Goal: Transaction & Acquisition: Purchase product/service

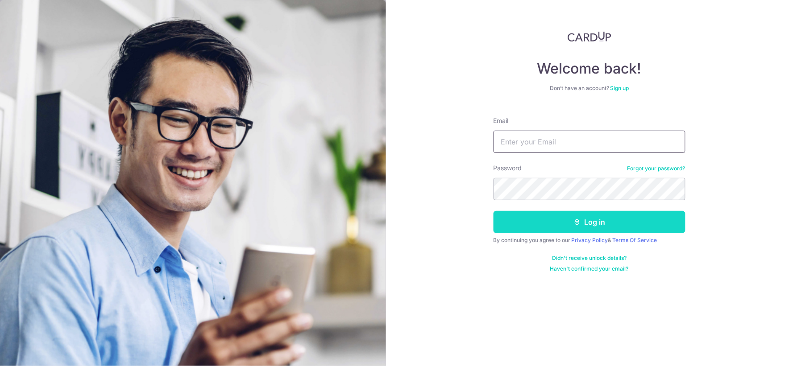
type input "[EMAIL_ADDRESS][DOMAIN_NAME]"
click at [561, 222] on button "Log in" at bounding box center [590, 222] width 192 height 22
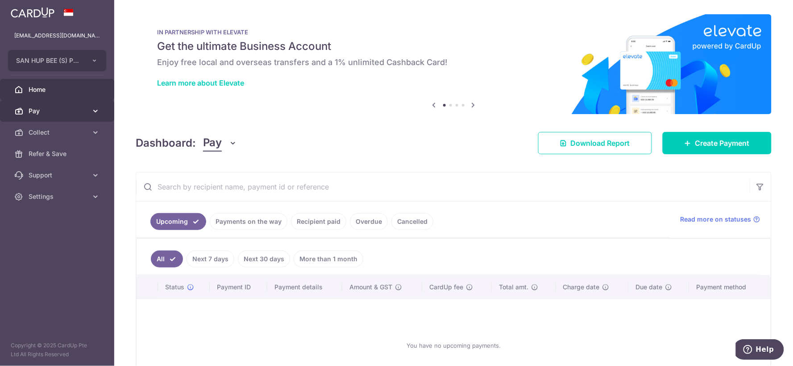
drag, startPoint x: 99, startPoint y: 112, endPoint x: 94, endPoint y: 113, distance: 5.1
click at [99, 112] on icon at bounding box center [95, 111] width 9 height 9
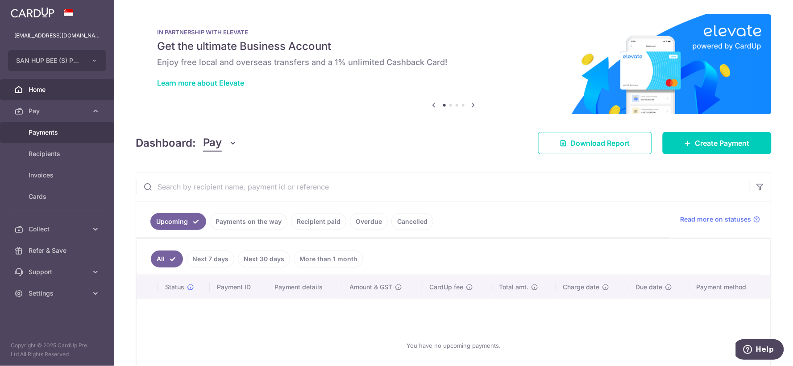
click at [81, 131] on span "Payments" at bounding box center [58, 132] width 59 height 9
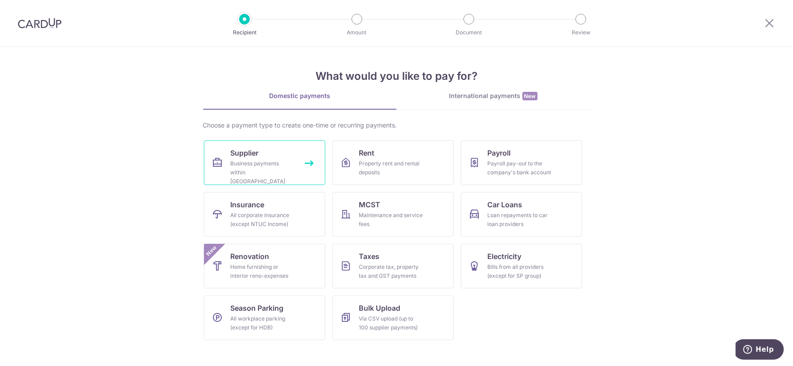
click at [233, 169] on div "Business payments within Singapore" at bounding box center [263, 172] width 64 height 27
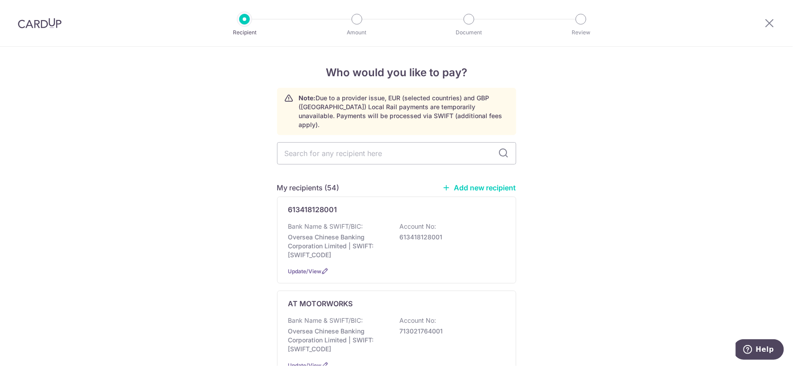
click at [456, 183] on link "Add new recipient" at bounding box center [480, 187] width 74 height 9
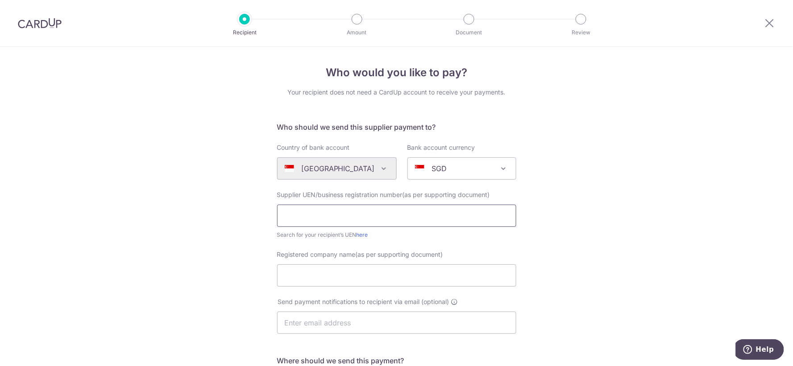
click at [337, 211] on input "text" at bounding box center [396, 216] width 239 height 22
type input "199302379W"
click at [332, 277] on input "Registered company name(as per supporting document)" at bounding box center [396, 276] width 239 height 22
type input "POLAR WATER DISTRIBUTOR PTE LTD"
click at [649, 241] on div "Who would you like to pay? Your recipient does not need a CardUp account to rec…" at bounding box center [396, 317] width 793 height 541
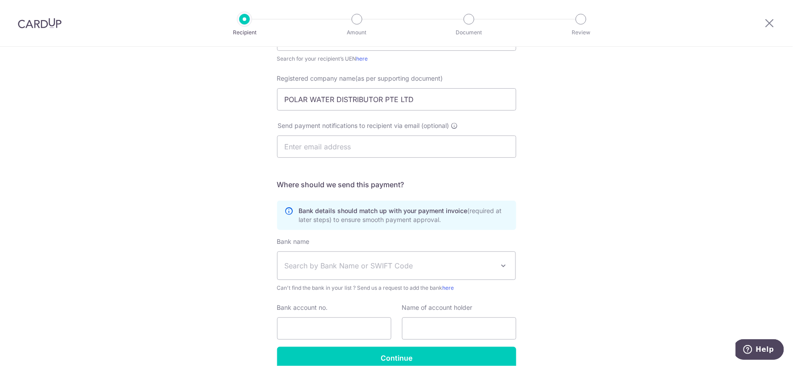
scroll to position [198, 0]
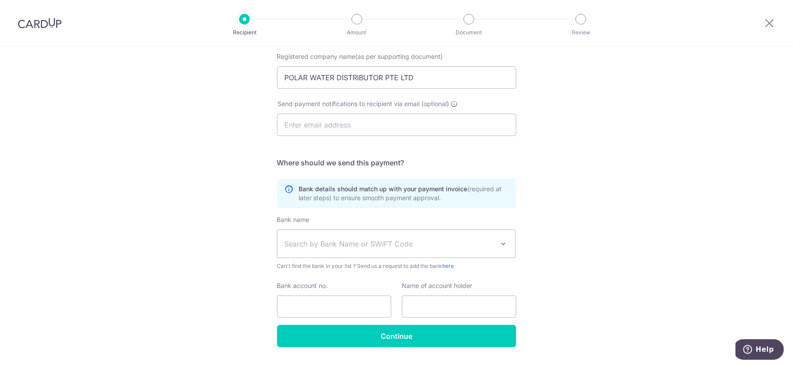
click at [418, 242] on span "Search by Bank Name or SWIFT Code" at bounding box center [390, 244] width 210 height 11
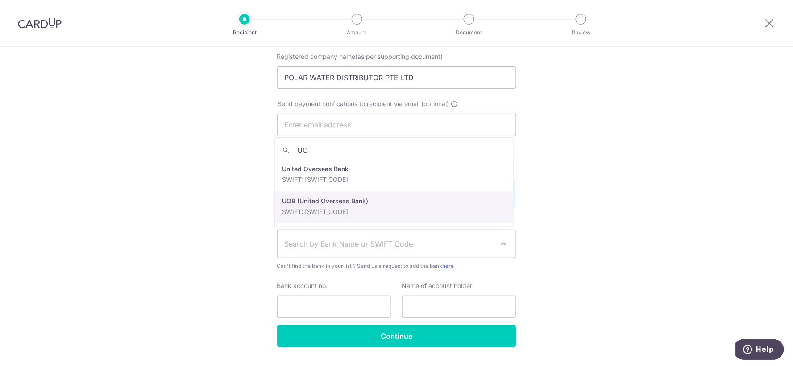
type input "UO"
select select "18"
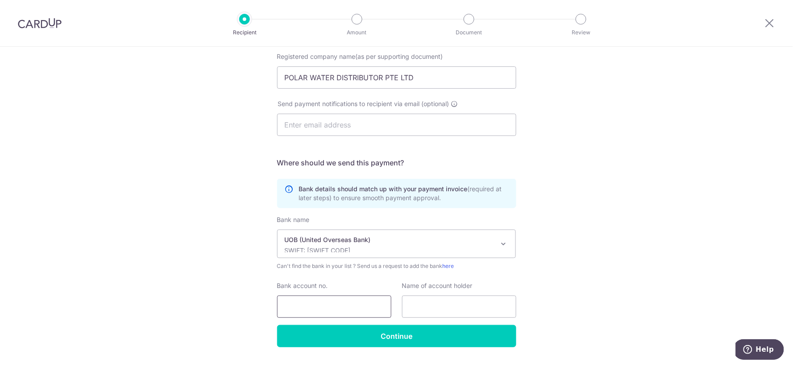
click at [337, 302] on input "Bank account no." at bounding box center [334, 307] width 114 height 22
type input "2043146280"
click at [429, 305] on input "text" at bounding box center [459, 307] width 114 height 22
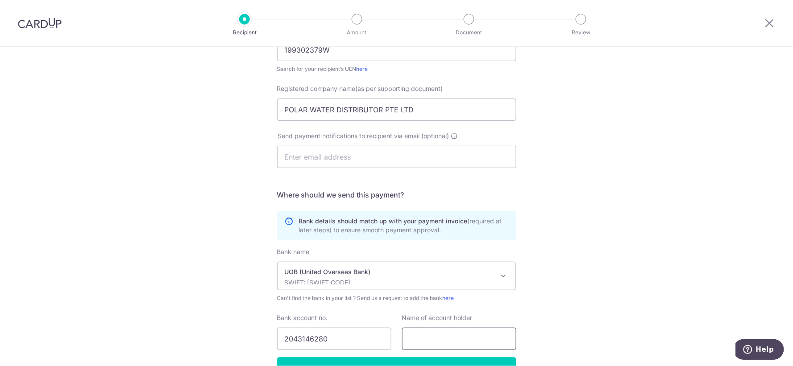
scroll to position [149, 0]
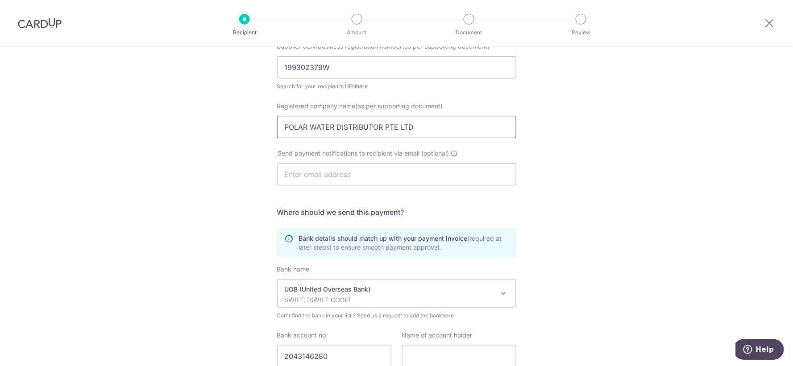
click at [428, 119] on input "POLAR WATER DISTRIBUTOR PTE LTD" at bounding box center [396, 127] width 239 height 22
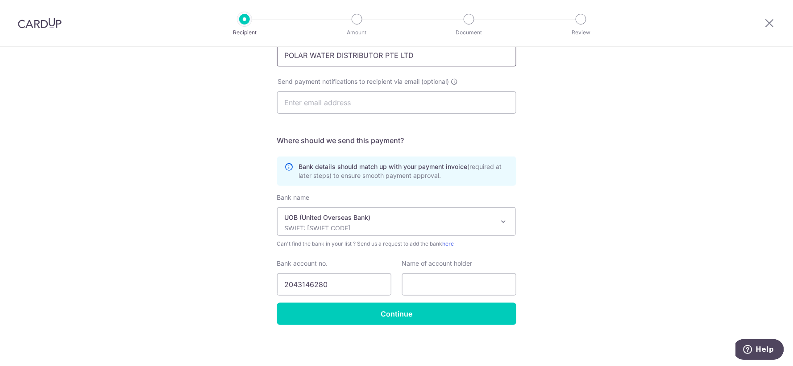
scroll to position [221, 0]
click at [445, 280] on input "text" at bounding box center [459, 284] width 114 height 22
paste input "POLAR WATER DISTRIBUTOR PTE LTD"
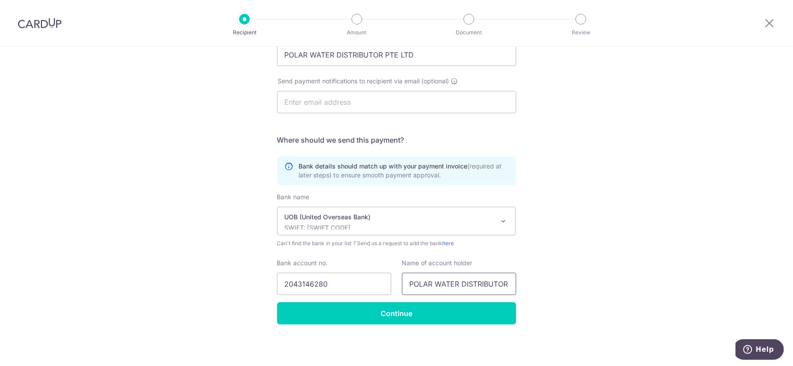
scroll to position [0, 30]
type input "POLAR WATER DISTRIBUTOR PTE LTD"
click at [591, 259] on div "Who would you like to pay? Your recipient does not need a CardUp account to rec…" at bounding box center [396, 96] width 793 height 541
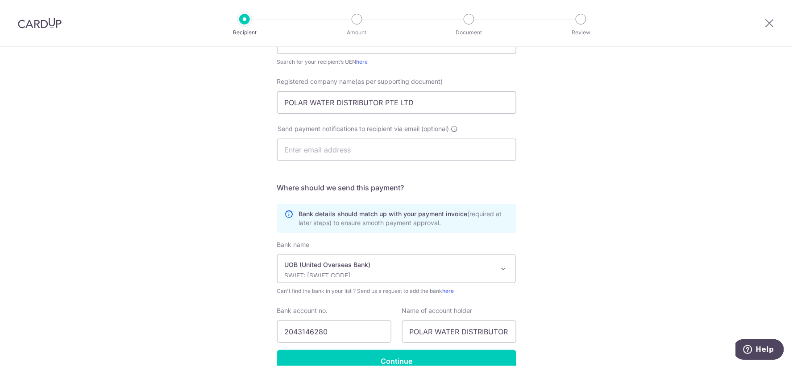
scroll to position [221, 0]
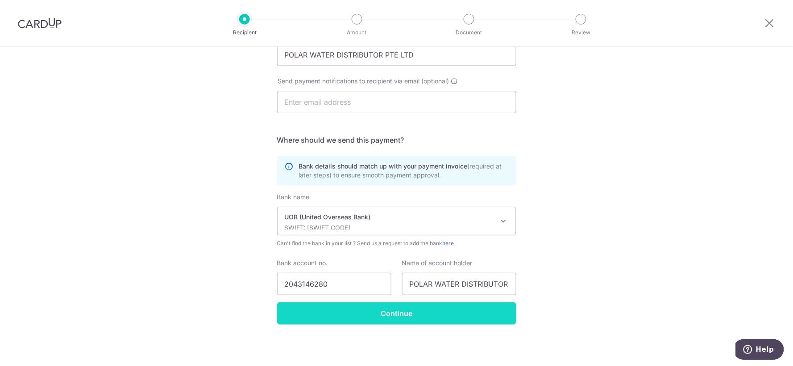
click at [387, 314] on input "Continue" at bounding box center [396, 314] width 239 height 22
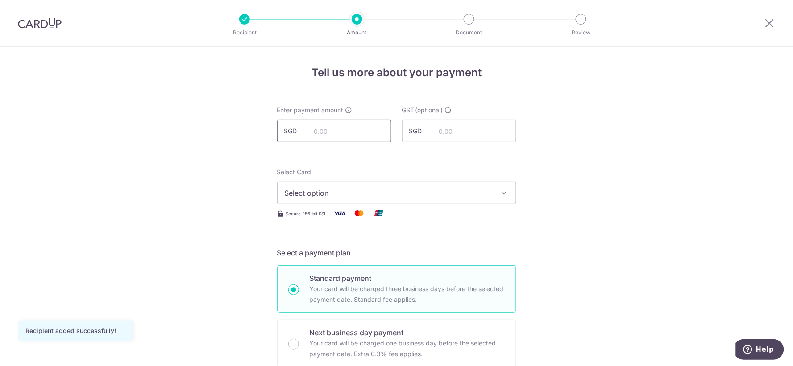
click at [364, 128] on input "text" at bounding box center [334, 131] width 114 height 22
type input "305.76"
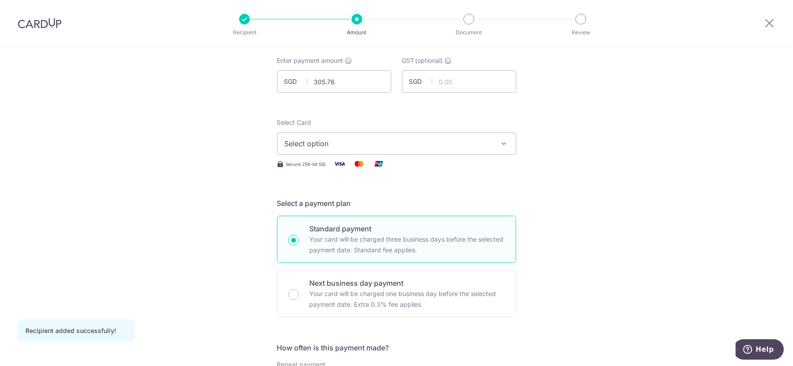
click at [320, 138] on span "Select option" at bounding box center [389, 143] width 208 height 11
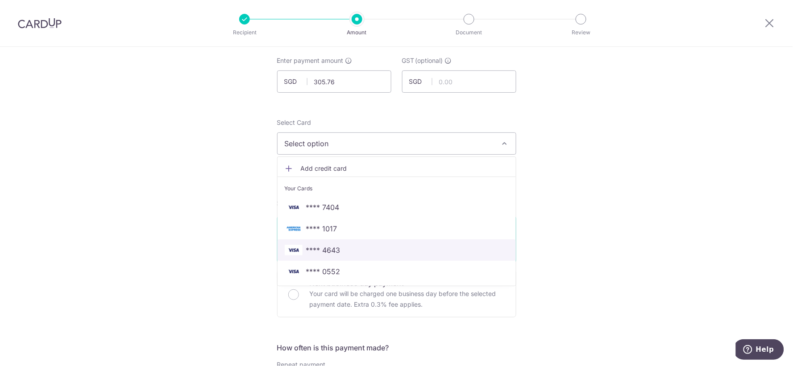
click at [329, 246] on span "**** 4643" at bounding box center [323, 250] width 34 height 11
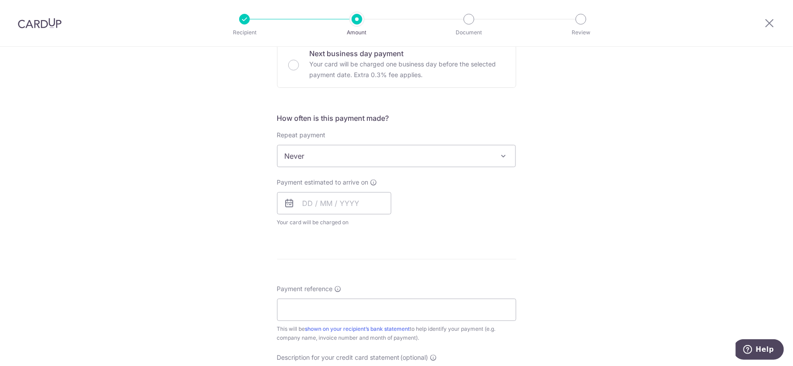
scroll to position [297, 0]
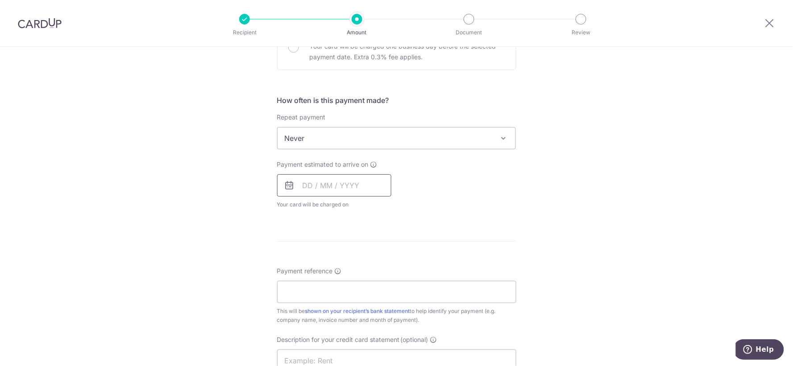
click at [327, 185] on input "text" at bounding box center [334, 186] width 114 height 22
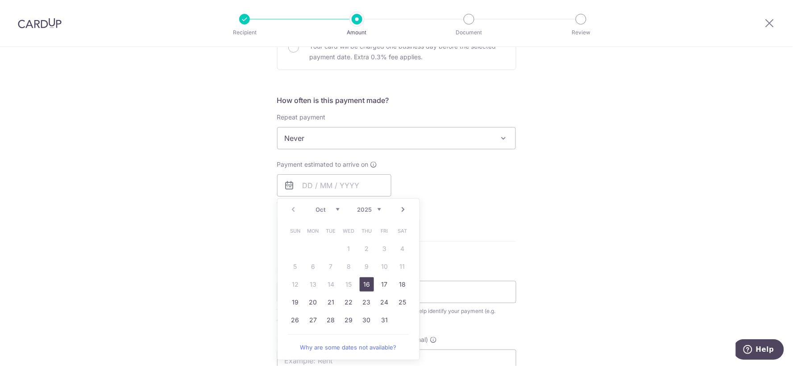
click at [363, 283] on link "16" at bounding box center [367, 285] width 14 height 14
type input "[DATE]"
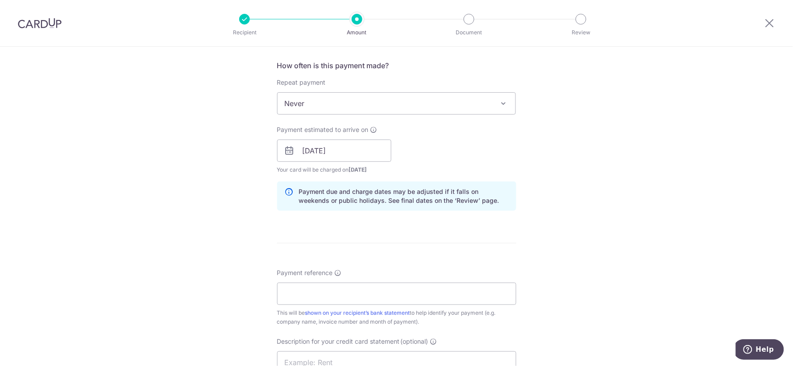
scroll to position [347, 0]
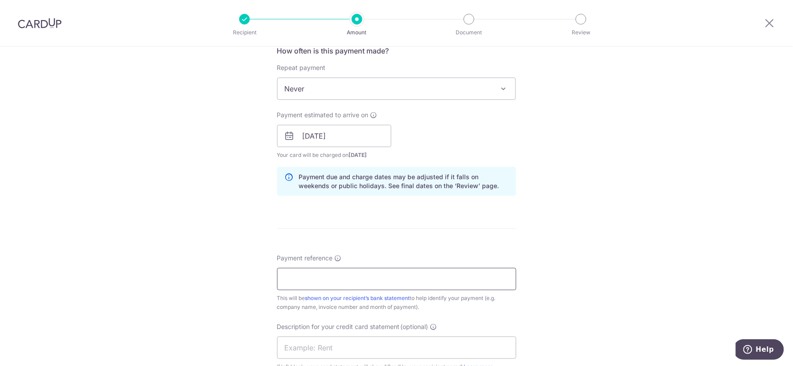
click at [350, 277] on input "Payment reference" at bounding box center [396, 279] width 239 height 22
drag, startPoint x: 358, startPoint y: 278, endPoint x: 333, endPoint y: 282, distance: 25.3
click at [333, 282] on input "SAN HUP BEE [DATE] BILLING" at bounding box center [396, 279] width 239 height 22
drag, startPoint x: 388, startPoint y: 279, endPoint x: 253, endPoint y: 275, distance: 135.3
click at [253, 275] on div "Tell us more about your payment Enter payment amount SGD 305.76 305.76 GST (opt…" at bounding box center [396, 152] width 793 height 904
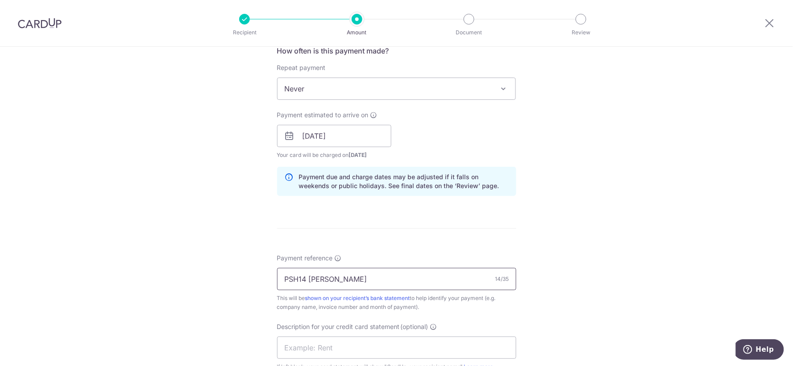
type input "PSH14 [PERSON_NAME]"
click at [547, 213] on div "Tell us more about your payment Enter payment amount SGD 305.76 305.76 GST (opt…" at bounding box center [396, 152] width 793 height 904
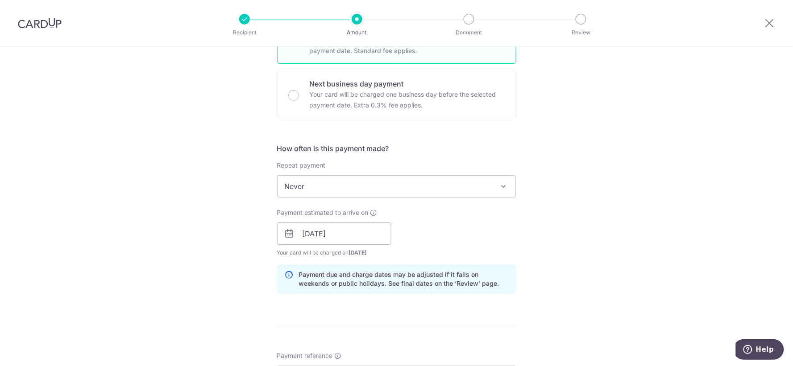
scroll to position [88, 0]
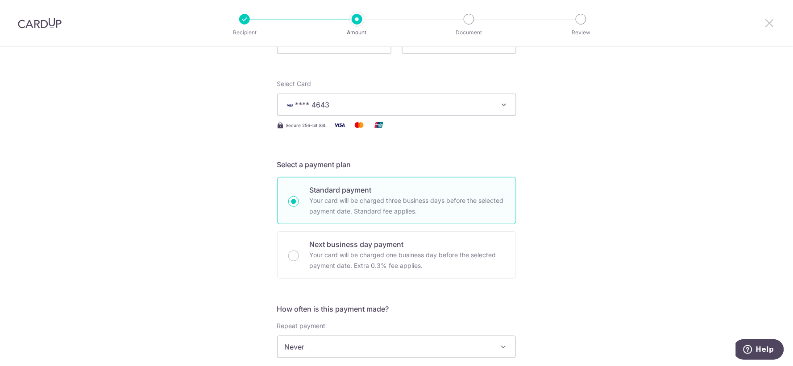
click at [768, 24] on icon at bounding box center [770, 22] width 11 height 11
